Goal: Task Accomplishment & Management: Use online tool/utility

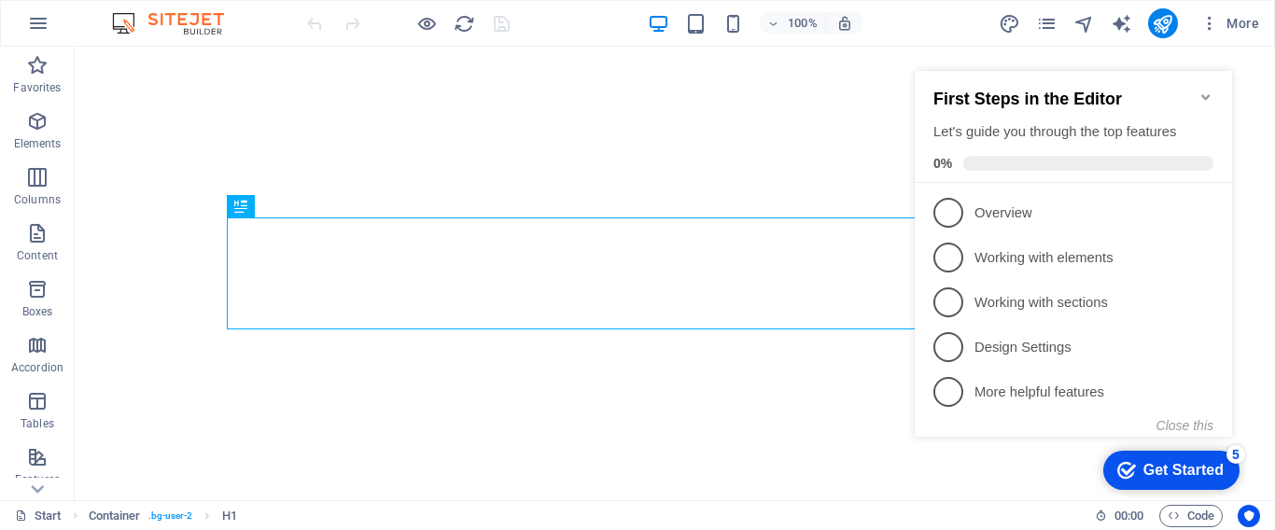
click at [1200, 457] on div "checkmark Get Started 5" at bounding box center [1172, 470] width 136 height 39
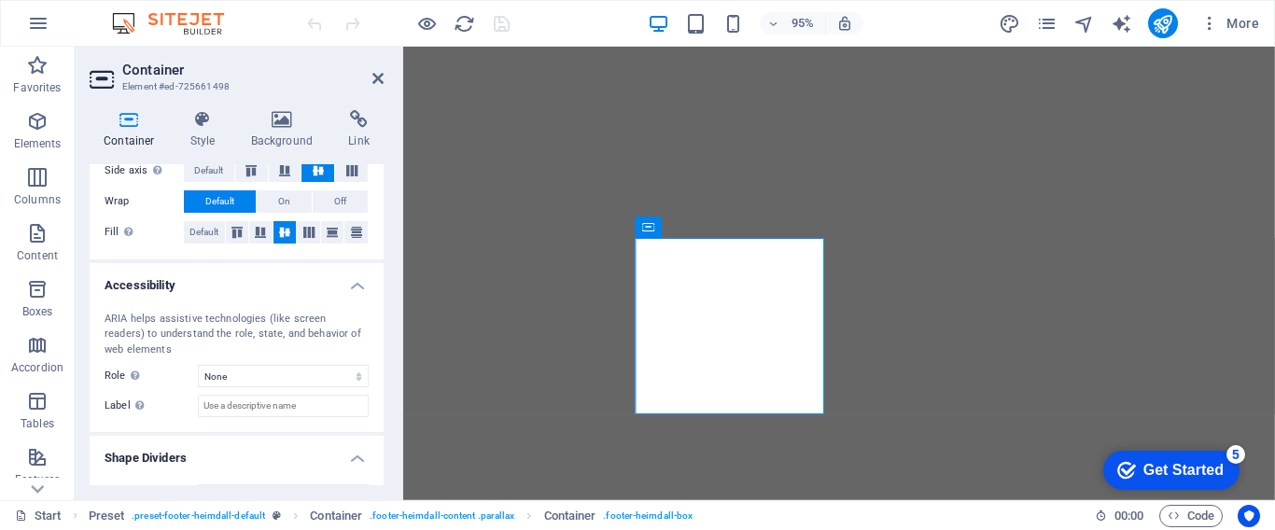
scroll to position [434, 0]
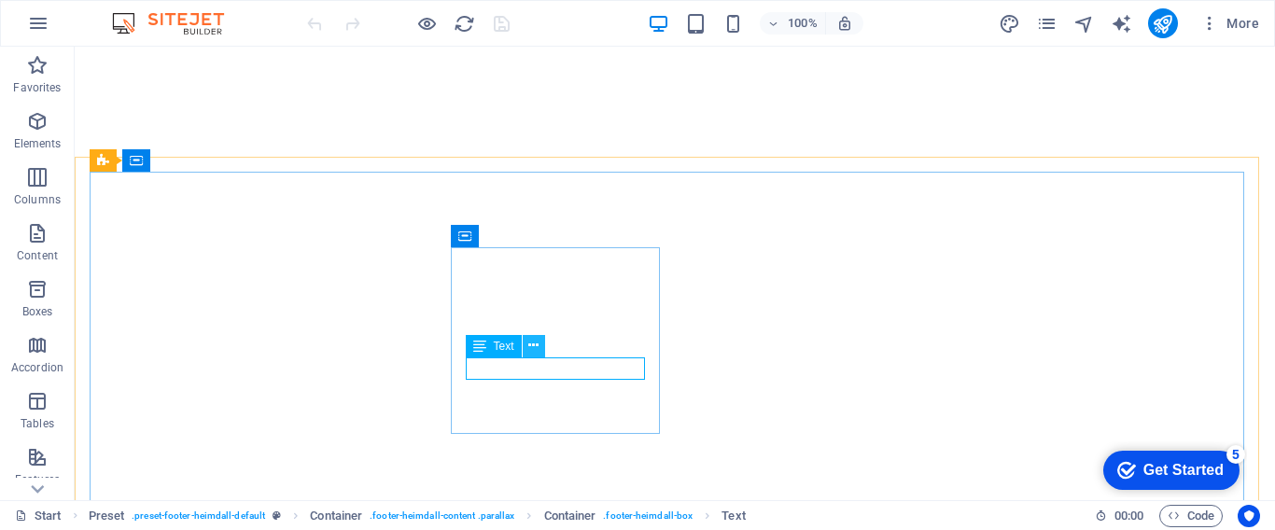
click at [531, 343] on icon at bounding box center [533, 346] width 10 height 20
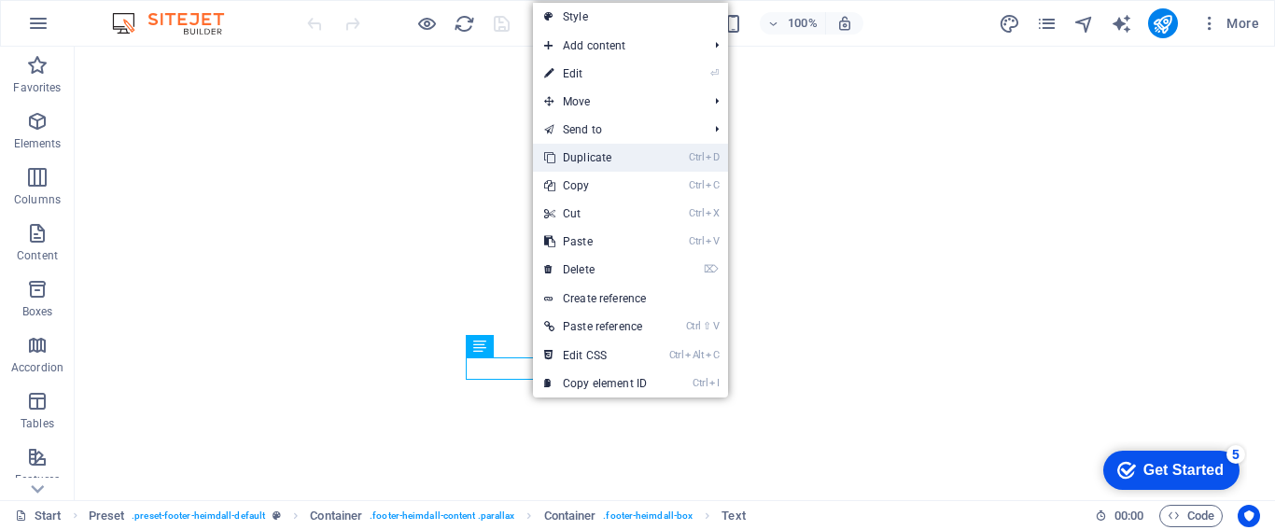
click at [594, 158] on link "Ctrl D Duplicate" at bounding box center [595, 158] width 125 height 28
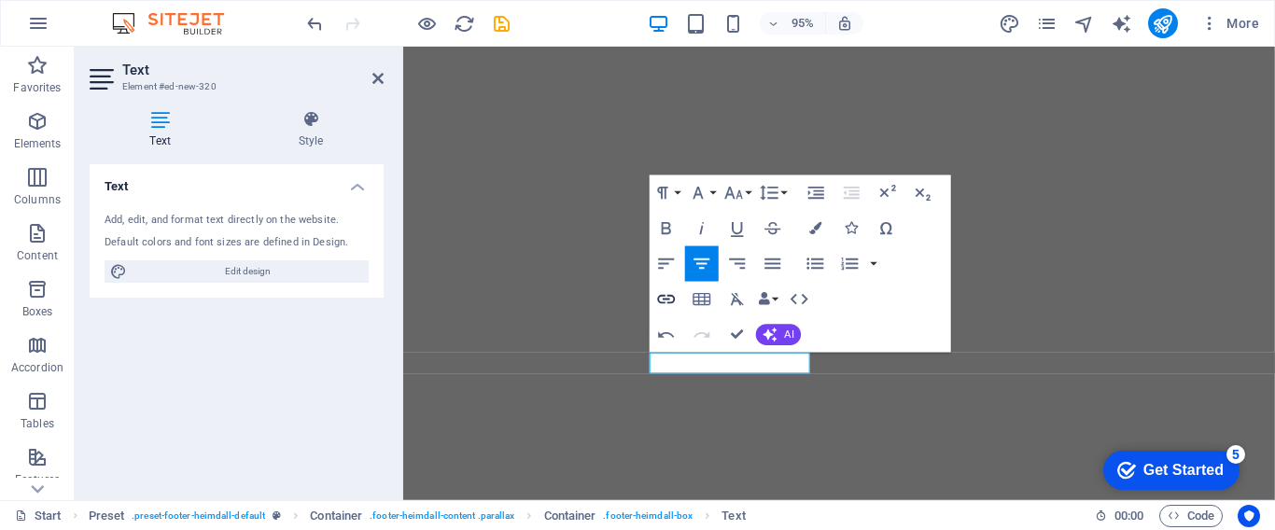
click at [665, 297] on icon "button" at bounding box center [666, 299] width 21 height 21
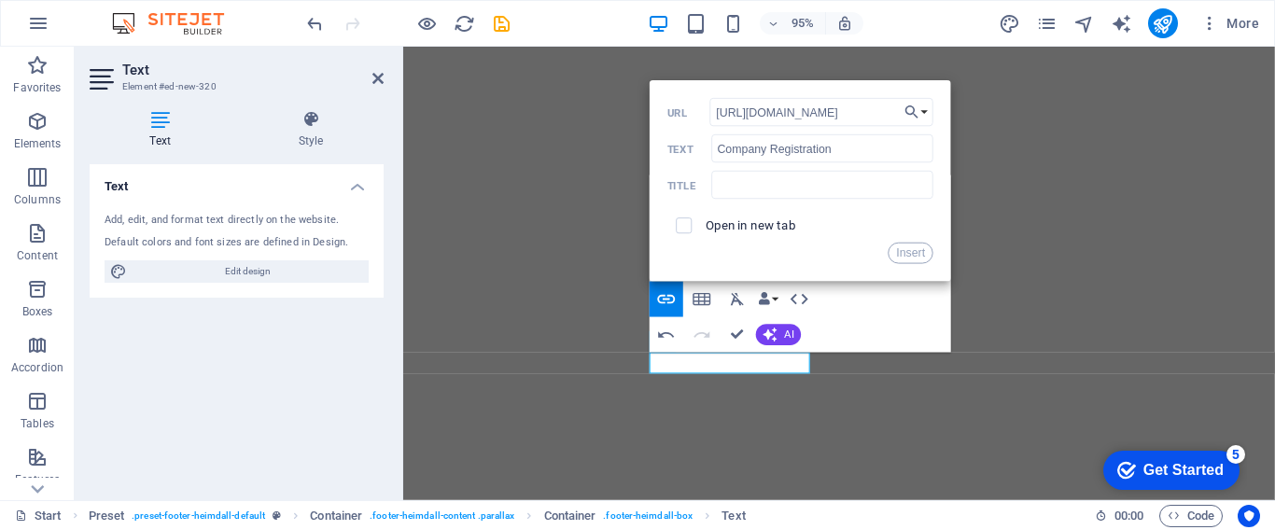
scroll to position [0, 9]
type input "[URL][DOMAIN_NAME]"
click at [764, 221] on label "Open in new tab" at bounding box center [751, 225] width 91 height 14
click at [912, 259] on button "Insert" at bounding box center [911, 253] width 45 height 21
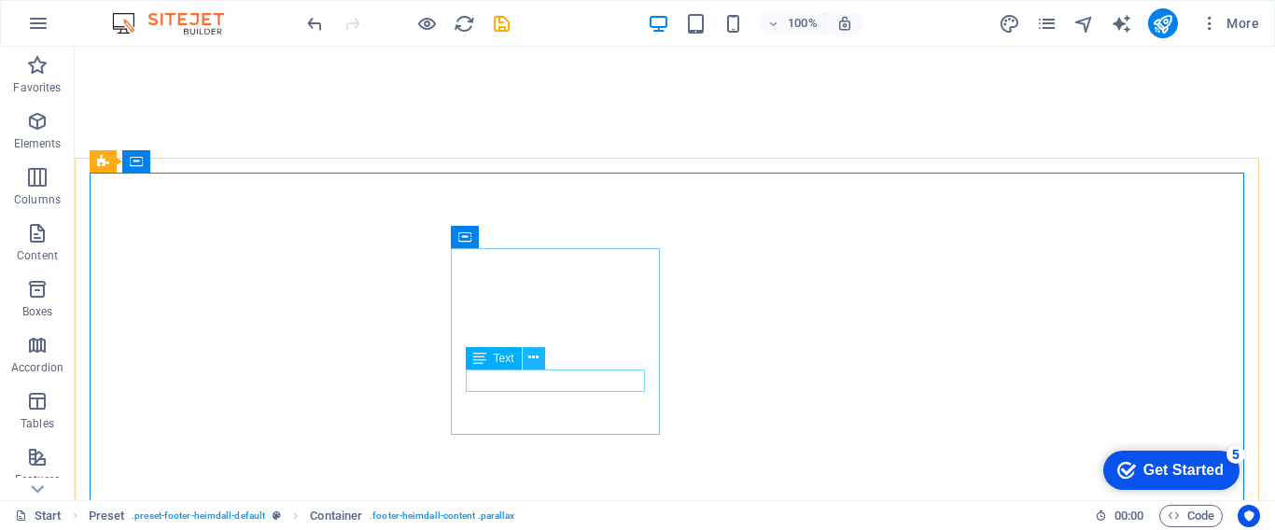
click at [534, 357] on icon at bounding box center [533, 358] width 10 height 20
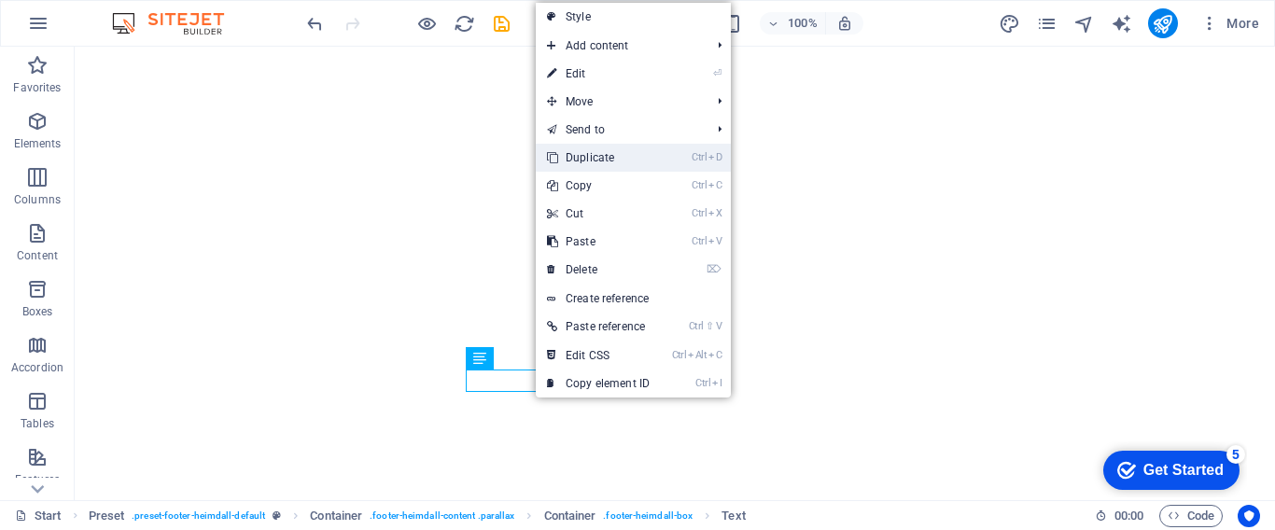
click at [587, 164] on link "Ctrl D Duplicate" at bounding box center [598, 158] width 125 height 28
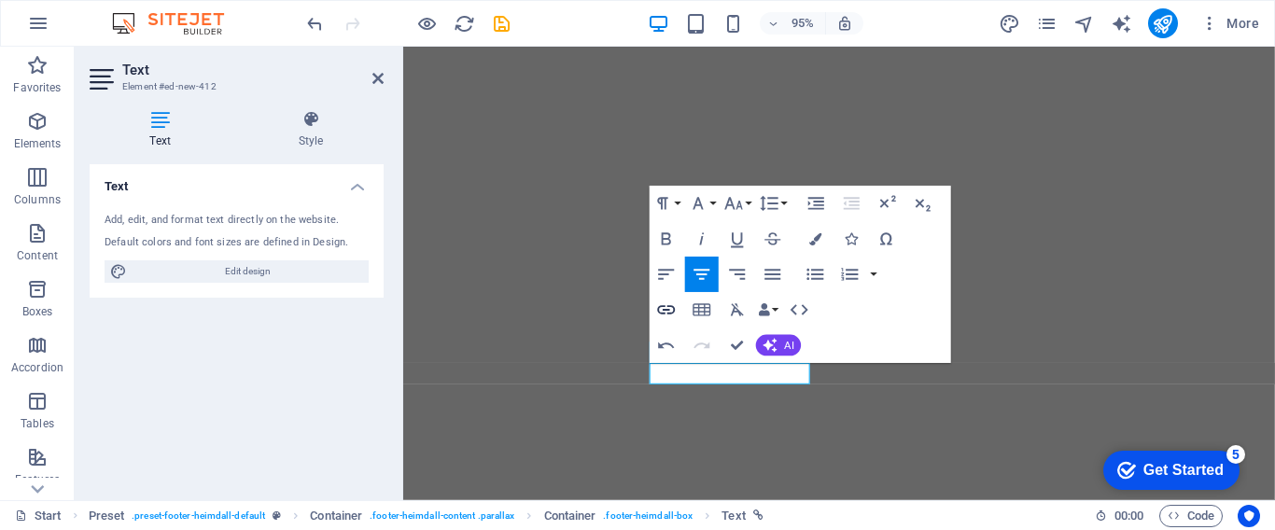
click at [669, 314] on icon "button" at bounding box center [667, 310] width 18 height 9
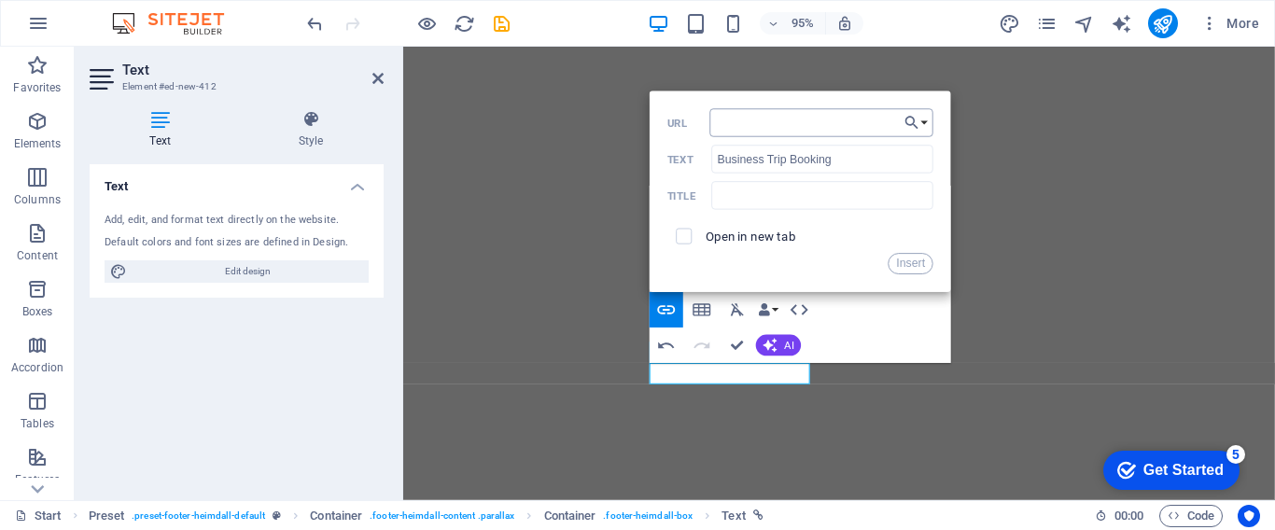
click at [743, 133] on input "URL" at bounding box center [822, 123] width 223 height 28
type input "[URL][DOMAIN_NAME]"
click at [683, 238] on input "checkbox" at bounding box center [682, 234] width 16 height 16
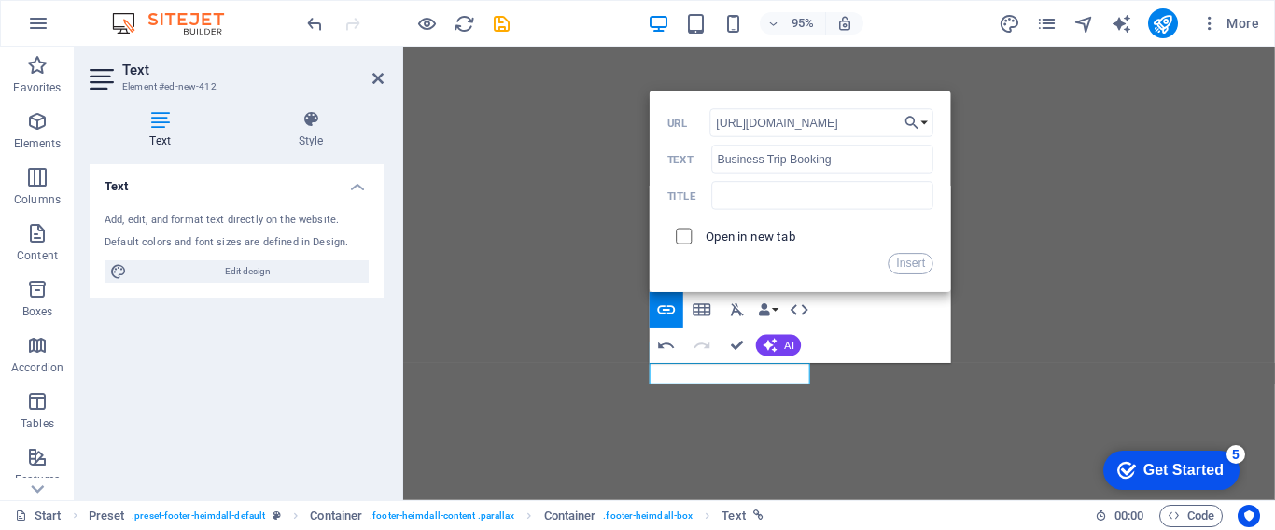
checkbox input "true"
click at [917, 269] on button "Insert" at bounding box center [911, 264] width 45 height 21
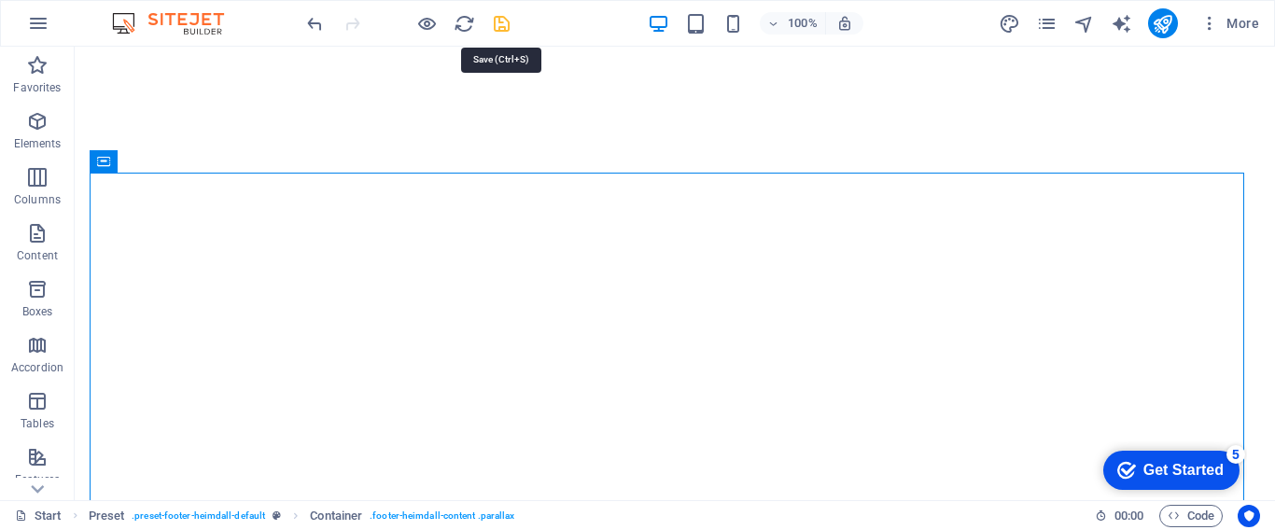
click at [500, 27] on icon "save" at bounding box center [501, 23] width 21 height 21
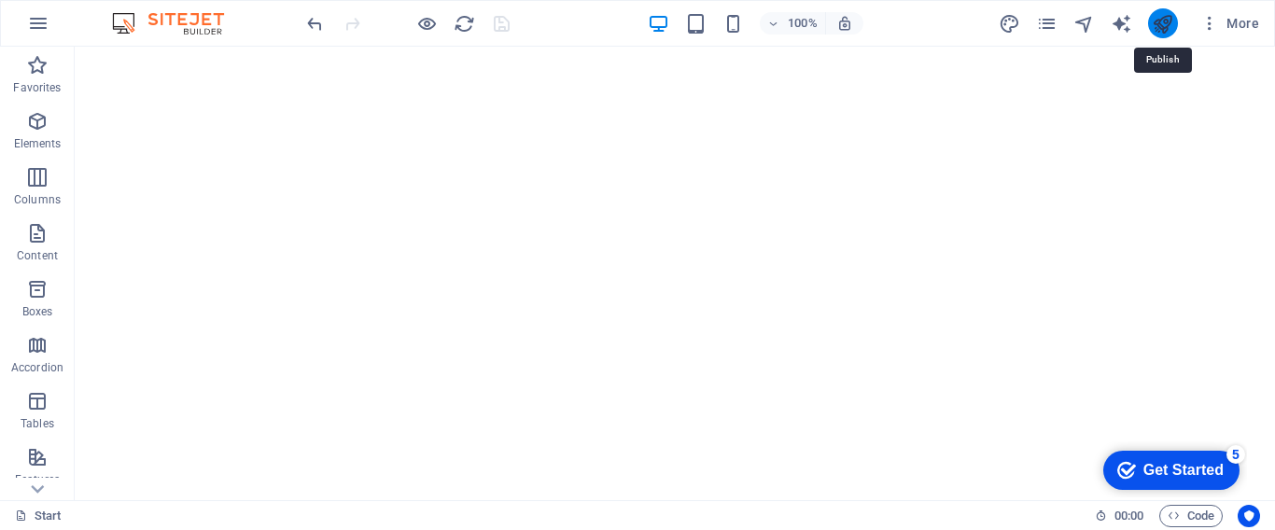
click at [1157, 31] on icon "publish" at bounding box center [1162, 23] width 21 height 21
